Goal: Information Seeking & Learning: Learn about a topic

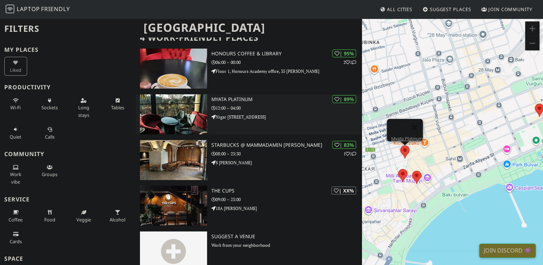
scroll to position [59, 0]
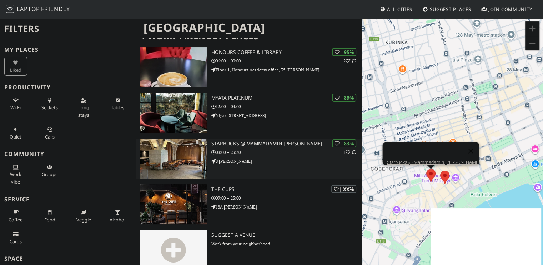
click at [238, 138] on div "| 83% 1 1 Starbucks @ Mammadamin Rasul-Zadeh 08:00 – 23:30 8 Məmmədəmin Rəsulza…" at bounding box center [286, 158] width 151 height 40
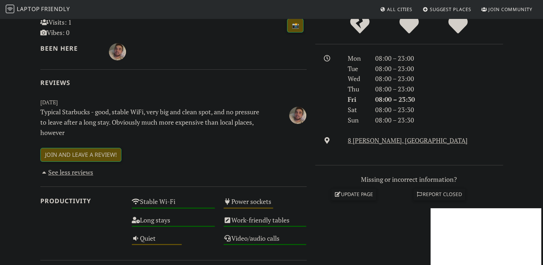
scroll to position [178, 0]
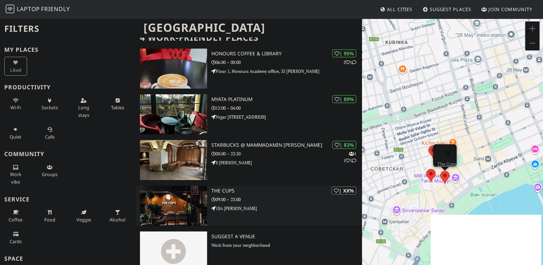
scroll to position [59, 0]
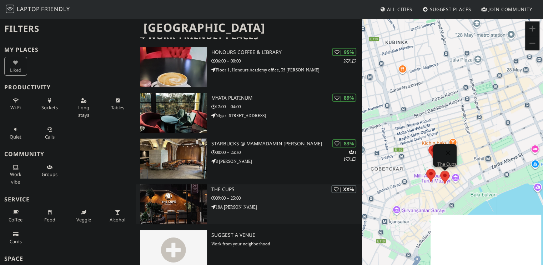
click at [230, 205] on div "| XX% The Cups 09:00 – 23:00 18A [PERSON_NAME]" at bounding box center [286, 204] width 151 height 40
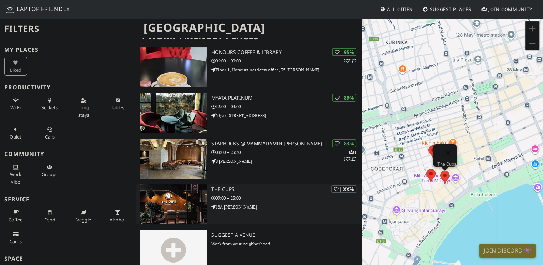
click at [230, 206] on div "| XX% The Cups 09:00 – 23:00 18A [PERSON_NAME]" at bounding box center [286, 204] width 151 height 40
